Goal: Transaction & Acquisition: Subscribe to service/newsletter

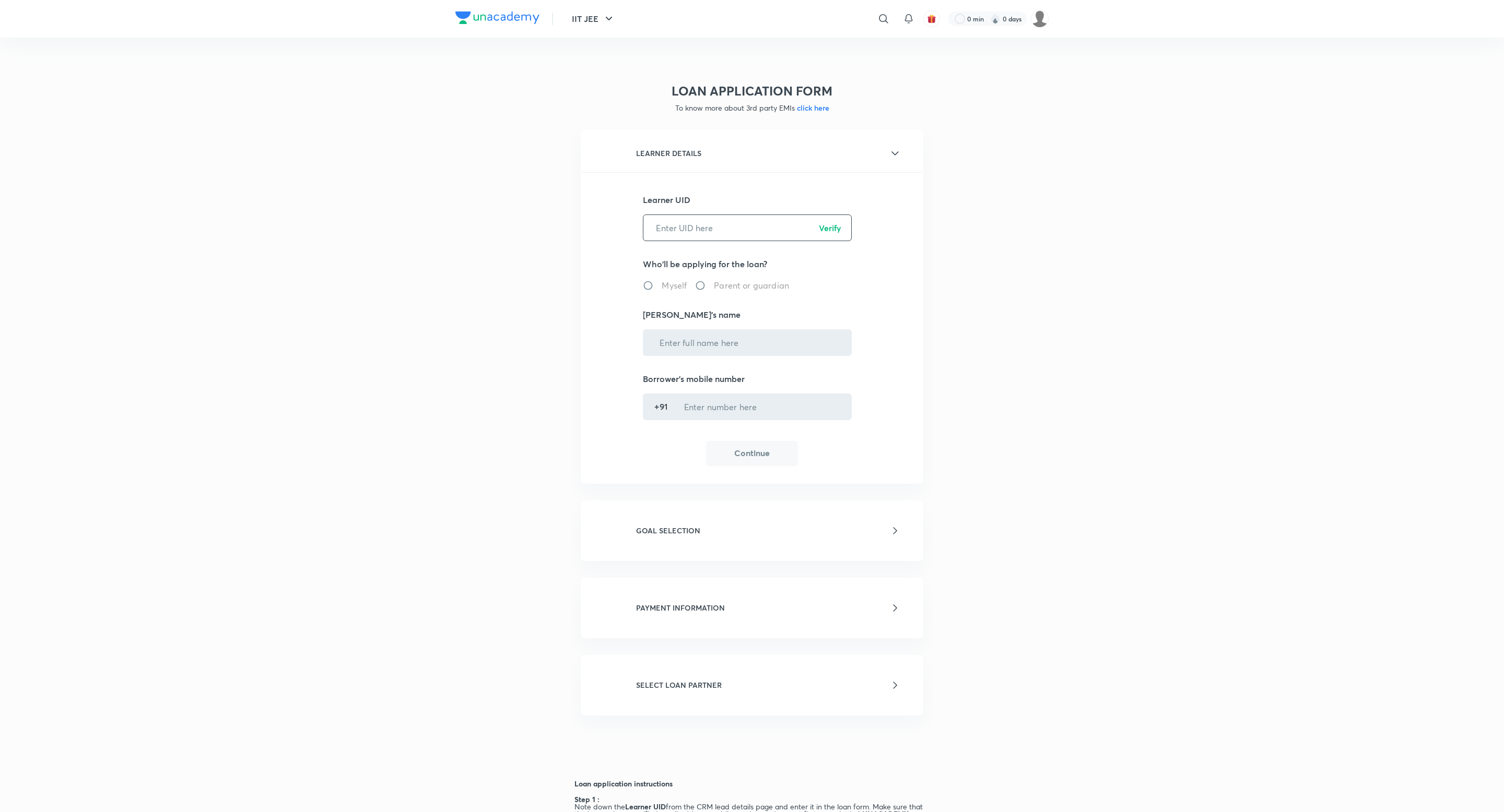
click at [694, 226] on input "text" at bounding box center [747, 227] width 207 height 26
paste input "X8UM9NYLUO"
type input "X8UM9NYLUO"
click at [828, 230] on p "Verify" at bounding box center [830, 228] width 22 height 13
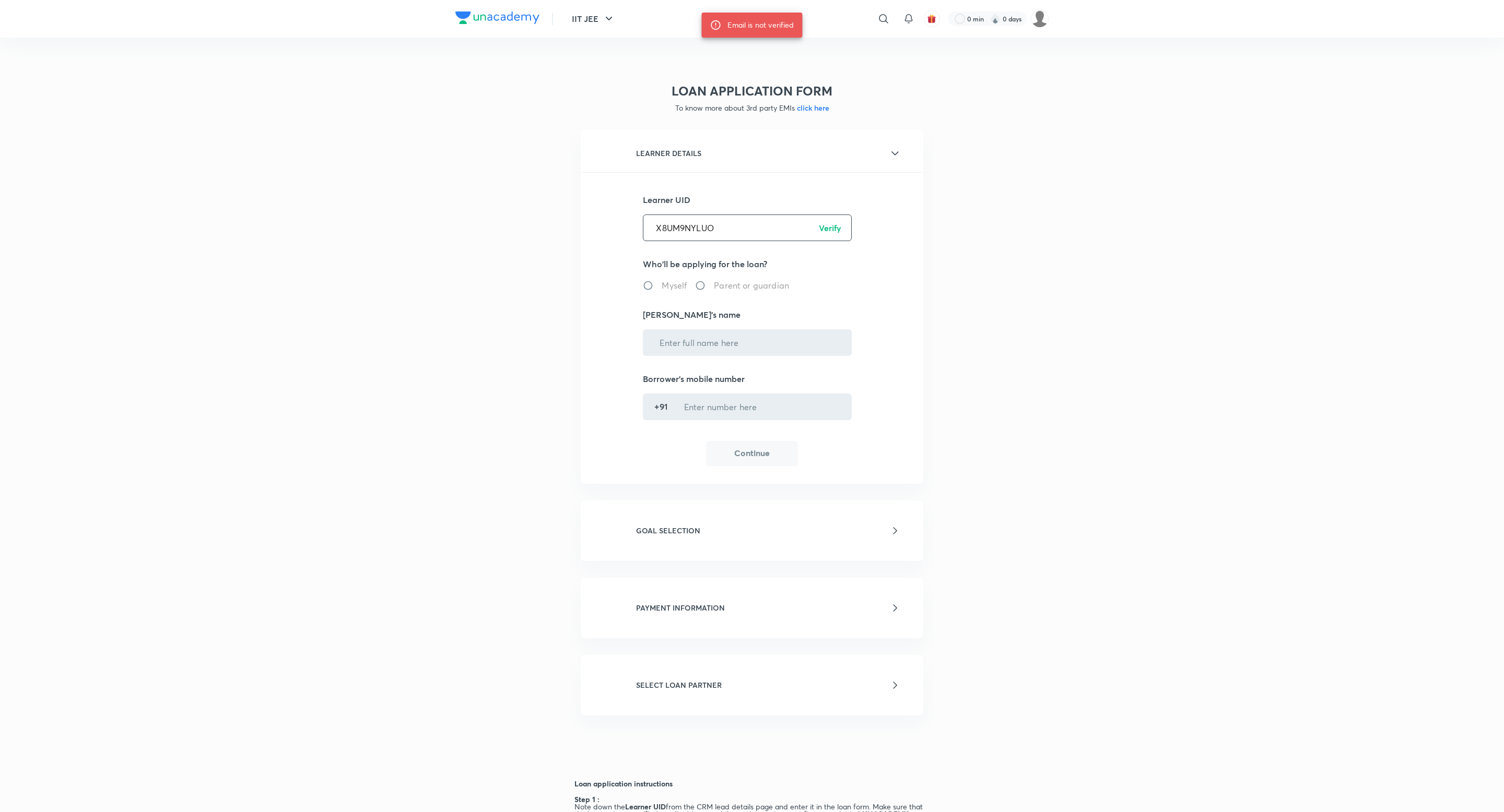
click at [656, 226] on input "X8UM9NYLUO" at bounding box center [747, 227] width 207 height 26
click at [680, 230] on input "X8UM9NYLUO" at bounding box center [747, 227] width 207 height 26
